Goal: Information Seeking & Learning: Check status

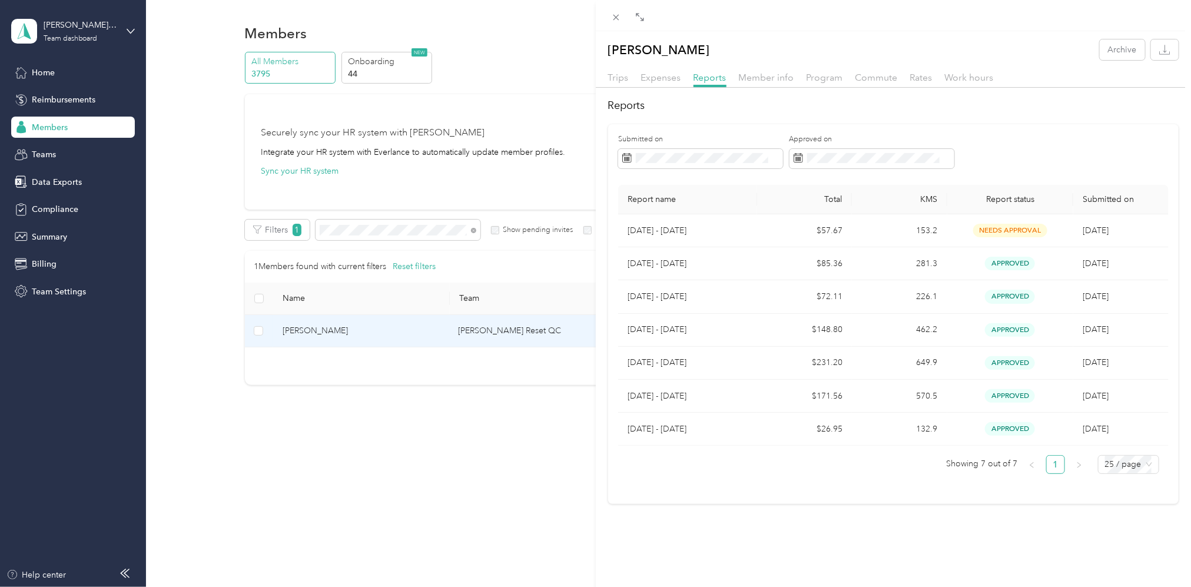
click at [441, 235] on div "[PERSON_NAME] Archive Trips Expenses Reports Member info Program Commute Rates …" at bounding box center [595, 293] width 1191 height 587
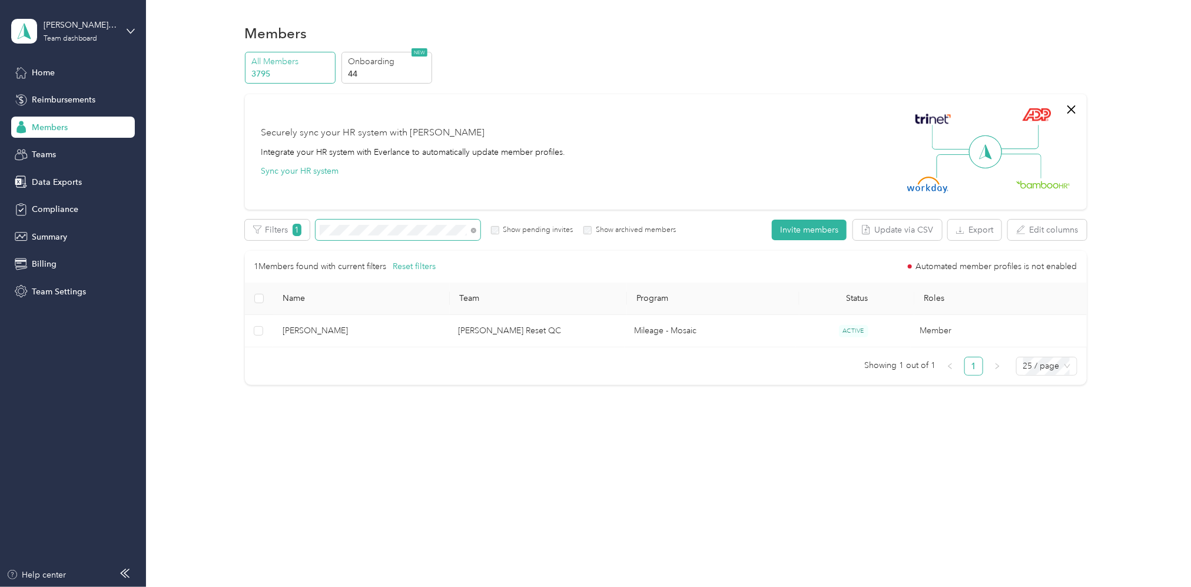
click at [286, 242] on div "Edit role Edit team Edit program Export Selected 0 of 1 members Cancel Filters …" at bounding box center [666, 302] width 842 height 165
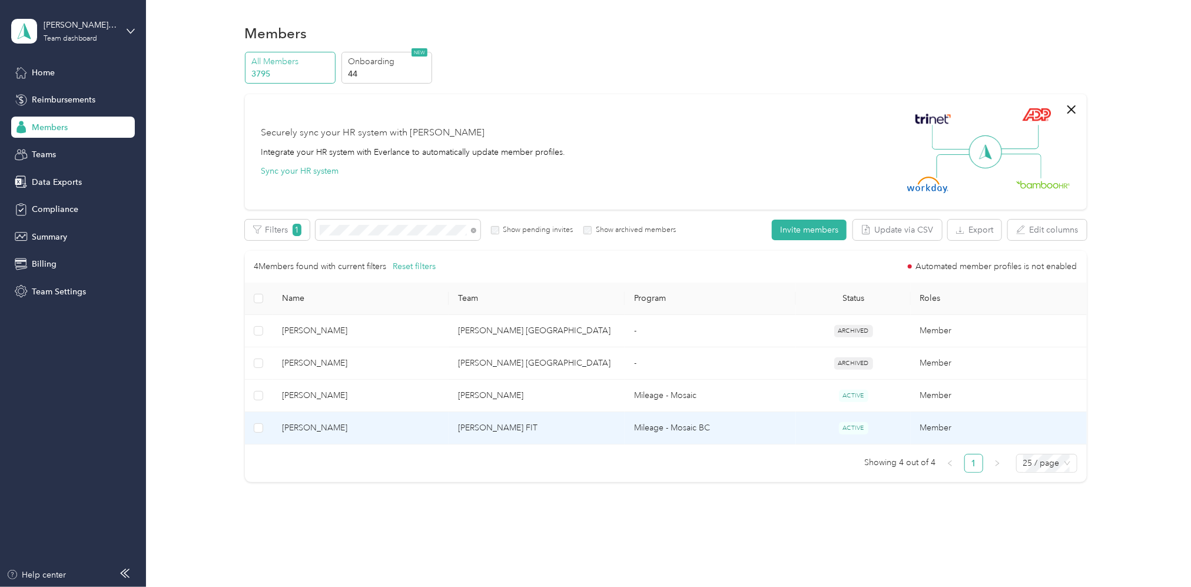
click at [503, 431] on td "[PERSON_NAME] FIT" at bounding box center [537, 428] width 176 height 32
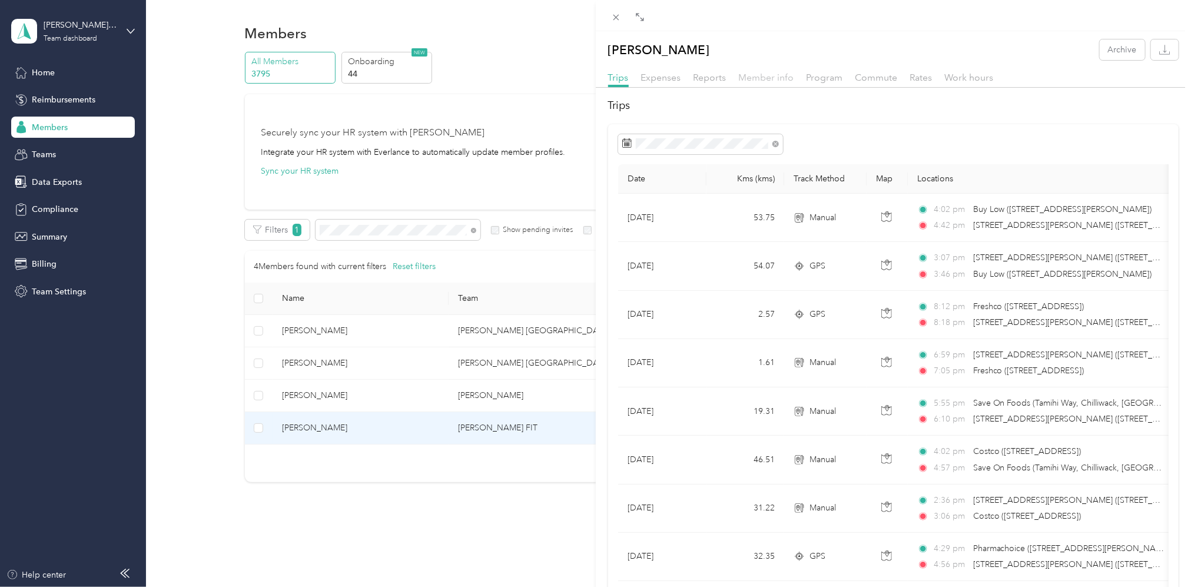
click at [769, 75] on span "Member info" at bounding box center [766, 77] width 55 height 11
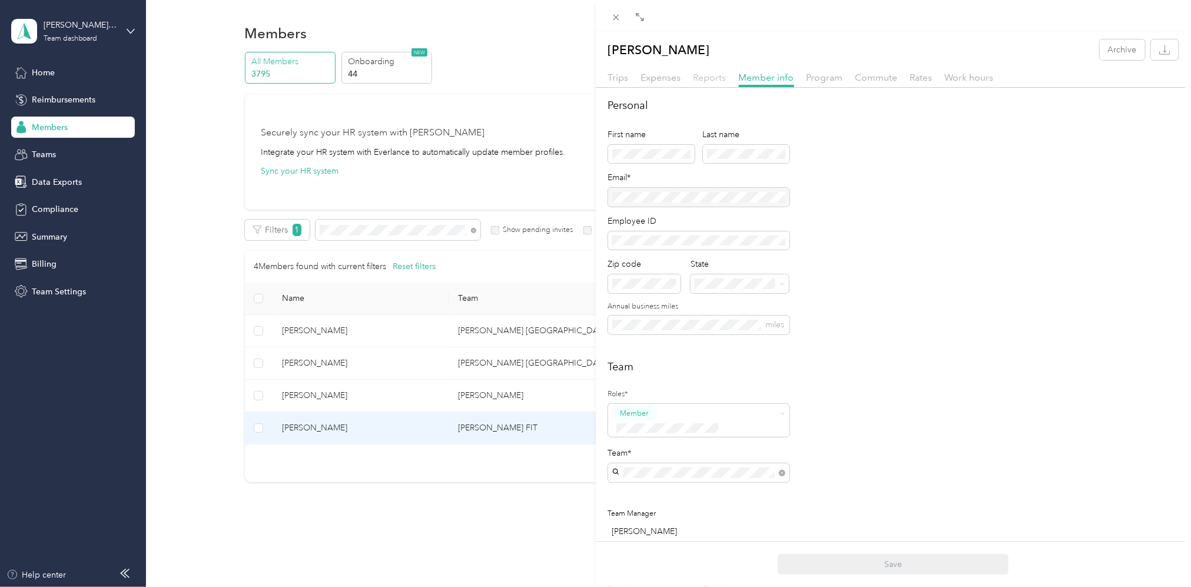
click at [712, 80] on span "Reports" at bounding box center [710, 77] width 33 height 11
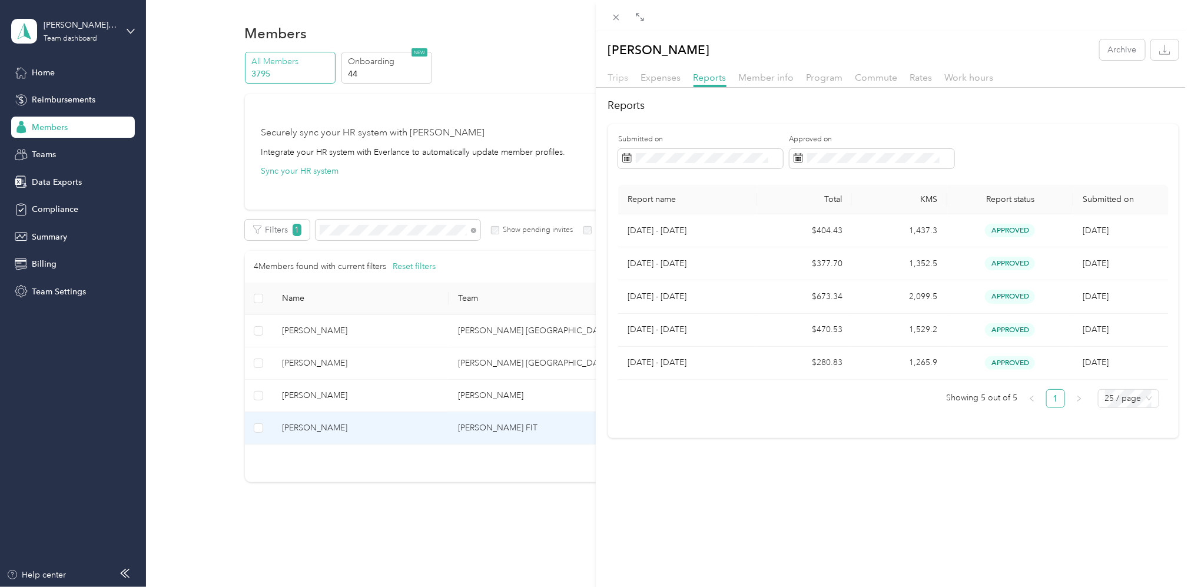
click at [610, 75] on span "Trips" at bounding box center [618, 77] width 21 height 11
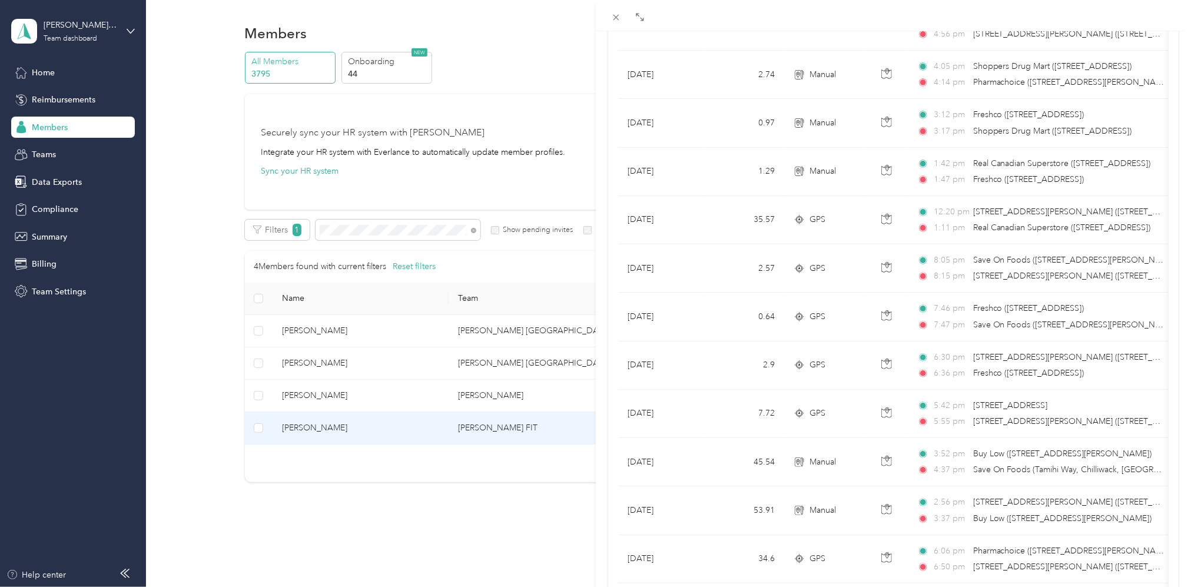
scroll to position [138, 0]
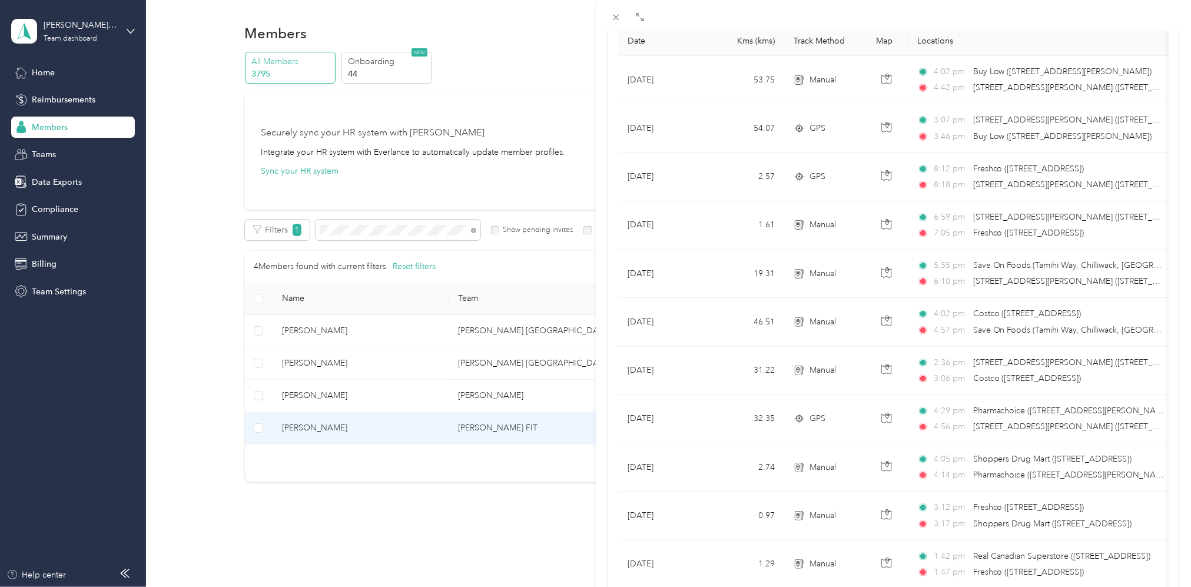
click at [402, 234] on div "[PERSON_NAME] Archive Trips Expenses Reports Member info Program Commute Rates …" at bounding box center [595, 293] width 1191 height 587
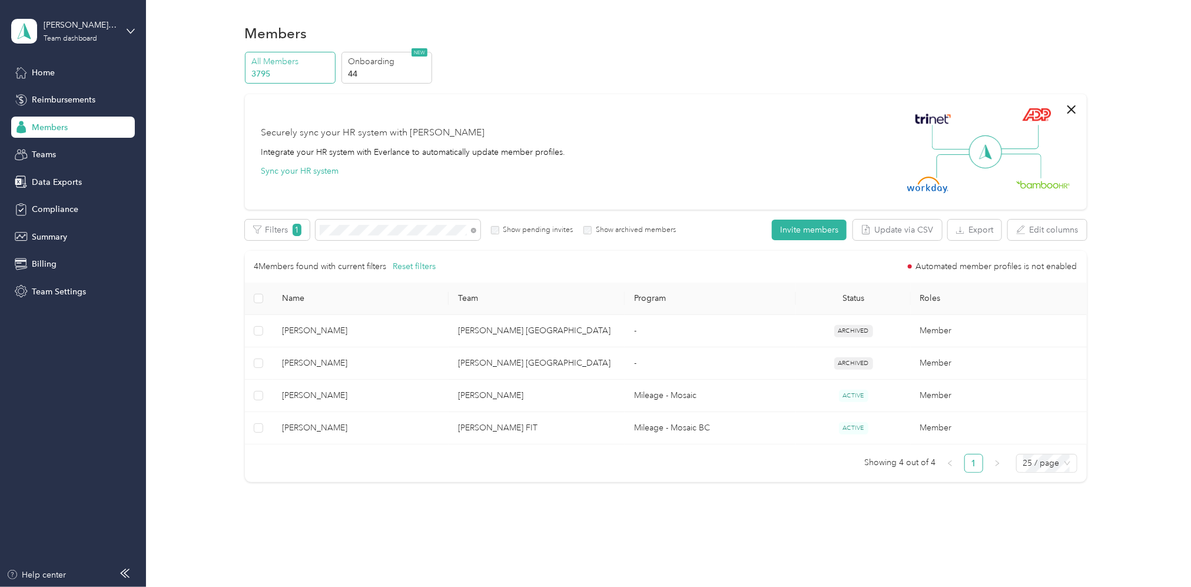
scroll to position [12, 0]
